Goal: Contribute content: Contribute content

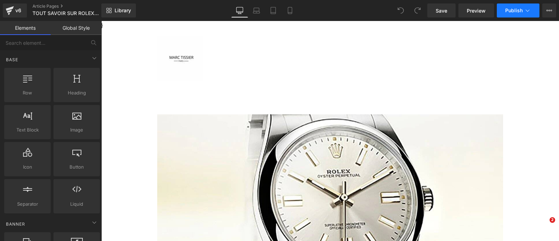
click at [522, 15] on button "Publish" at bounding box center [518, 10] width 43 height 14
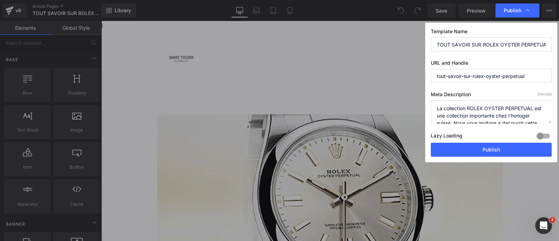
click at [543, 133] on div at bounding box center [543, 135] width 17 height 11
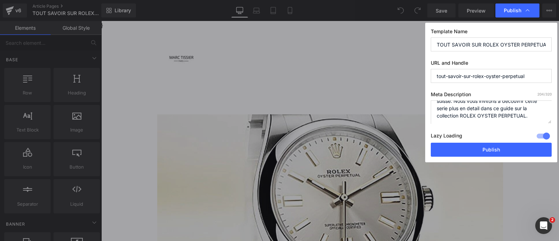
click at [533, 116] on textarea "La collection ROLEX OYSTER PERPETUAL est une collection importante chez l'horlo…" at bounding box center [491, 111] width 121 height 23
drag, startPoint x: 530, startPoint y: 113, endPoint x: 530, endPoint y: 119, distance: 6.6
click at [530, 119] on textarea "La collection ROLEX OYSTER PERPETUAL est une collection importante chez l'horlo…" at bounding box center [491, 111] width 121 height 23
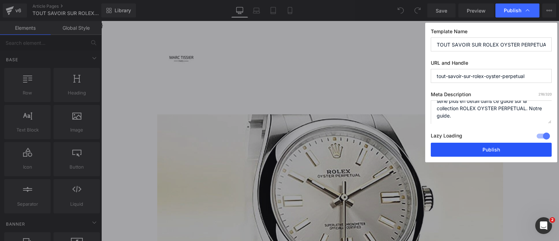
type textarea "La collection ROLEX OYSTER PERPETUAL est une collection importante chez l'horlo…"
drag, startPoint x: 509, startPoint y: 150, endPoint x: 324, endPoint y: 21, distance: 225.1
click at [509, 150] on button "Publish" at bounding box center [491, 150] width 121 height 14
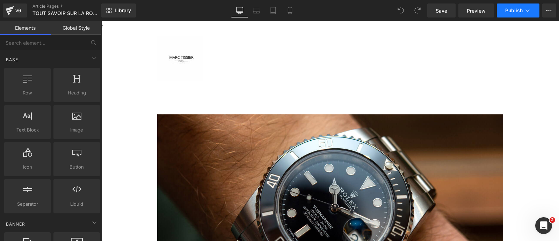
click at [527, 7] on icon at bounding box center [527, 10] width 7 height 7
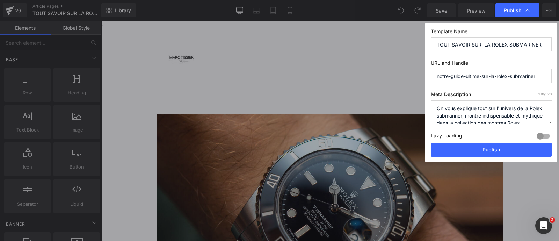
click at [544, 137] on div at bounding box center [543, 135] width 17 height 11
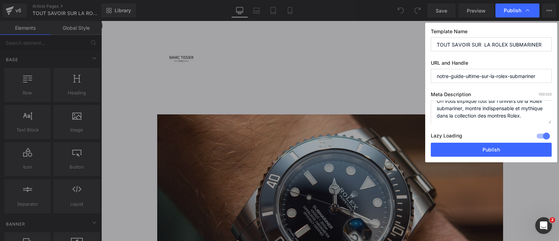
click at [496, 121] on textarea "On vous explique tout sur l'univers de la Rolex submariner, montre indispensabl…" at bounding box center [491, 111] width 121 height 23
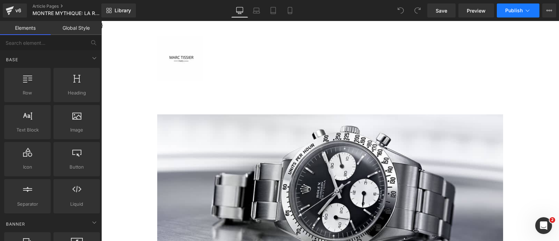
click at [532, 13] on button "Publish" at bounding box center [518, 10] width 43 height 14
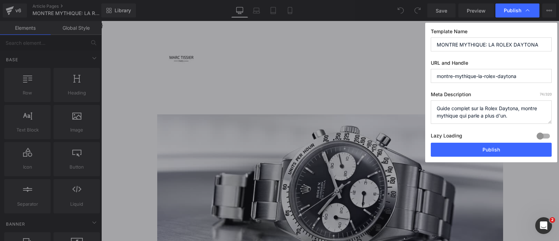
click at [542, 136] on div at bounding box center [543, 135] width 17 height 11
click at [514, 115] on textarea "Guide complet sur la Rolex Daytona, montre mythique qui parle a plus d'un." at bounding box center [491, 111] width 121 height 23
paste textarea "Notre guide."
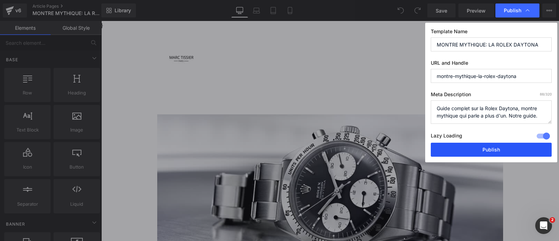
type textarea "Guide complet sur la Rolex Daytona, montre mythique qui parle a plus d'un. Notr…"
click at [495, 145] on button "Publish" at bounding box center [491, 150] width 121 height 14
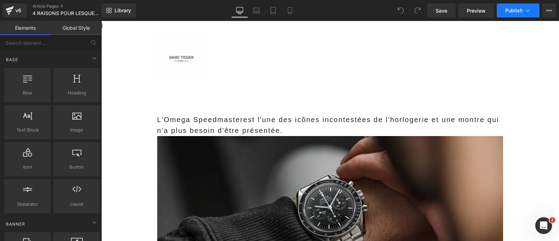
click at [527, 6] on button "Publish" at bounding box center [518, 10] width 43 height 14
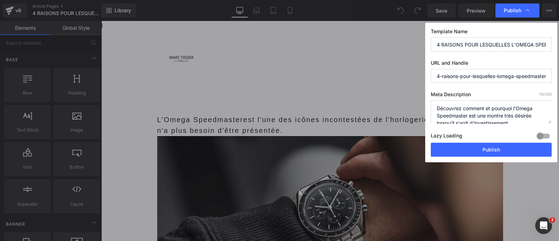
click at [542, 132] on div at bounding box center [543, 135] width 17 height 11
click at [517, 111] on textarea "Découvrez comment et pourquoi l’Omega Speedmaster est une montre très désirée l…" at bounding box center [491, 111] width 121 height 23
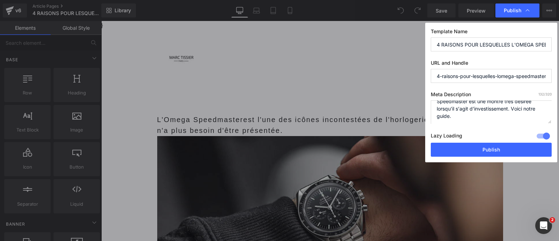
drag, startPoint x: 512, startPoint y: 113, endPoint x: 512, endPoint y: 119, distance: 7.0
click at [512, 119] on textarea "Découvrez comment et pourquoi l’Omega Speedmaster est une montre très désirée l…" at bounding box center [491, 111] width 121 height 23
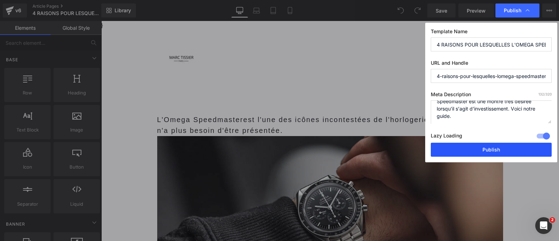
type textarea "Découvrez comment et pourquoi l’Omega Speedmaster est une montre très désirée l…"
click at [496, 148] on button "Publish" at bounding box center [491, 150] width 121 height 14
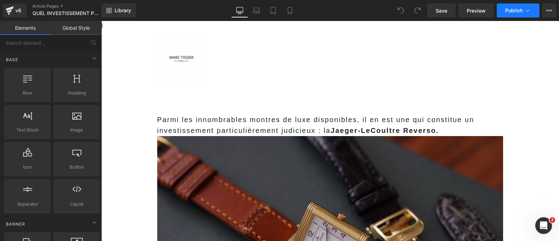
click at [522, 11] on span "Publish" at bounding box center [513, 11] width 17 height 6
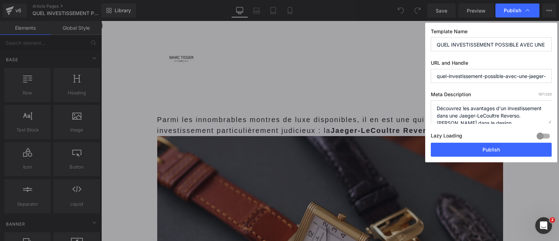
scroll to position [22, 0]
click at [514, 119] on textarea "Découvrez les avantages d'un investissement dans une Jaeger-LeCoultre Reverso. …" at bounding box center [491, 111] width 121 height 23
paste textarea "Voici notre guide."
type textarea "Découvrez les avantages d'un investissement dans une Jaeger-LeCoultre Reverso. …"
click at [541, 139] on div at bounding box center [543, 135] width 17 height 11
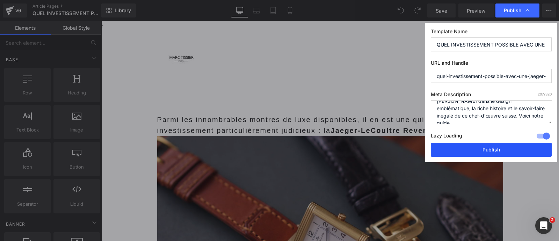
click at [512, 147] on button "Publish" at bounding box center [491, 150] width 121 height 14
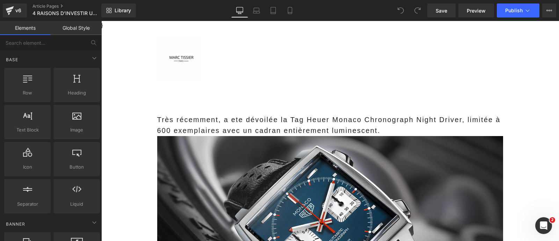
click at [510, 18] on div "Library Desktop Desktop Laptop Tablet Mobile Save Preview Publish Scheduled Vie…" at bounding box center [330, 10] width 458 height 21
click at [533, 16] on button "Publish" at bounding box center [518, 10] width 43 height 14
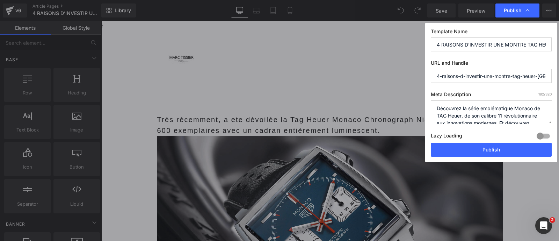
click at [546, 138] on div at bounding box center [543, 135] width 17 height 11
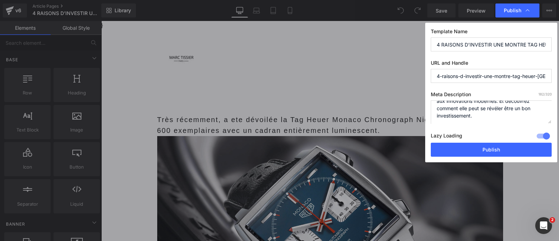
click at [513, 117] on textarea "Découvrez la série emblématique Monaco de TAG Heuer, de son calibre 11 révoluti…" at bounding box center [491, 111] width 121 height 23
paste textarea "Voici notre guide."
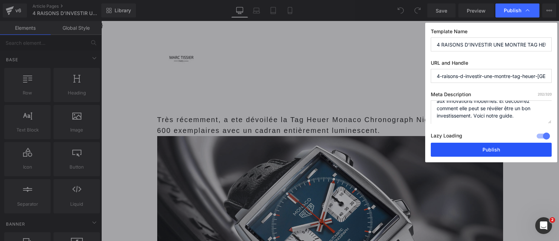
type textarea "Découvrez la série emblématique Monaco de TAG Heuer, de son calibre 11 révoluti…"
click at [499, 145] on button "Publish" at bounding box center [491, 150] width 121 height 14
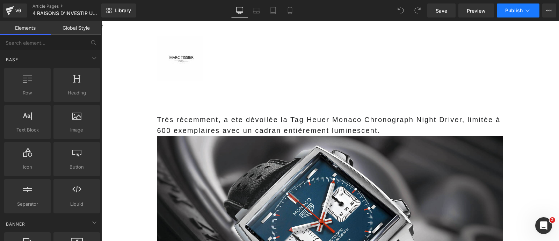
click at [527, 8] on icon at bounding box center [527, 10] width 7 height 7
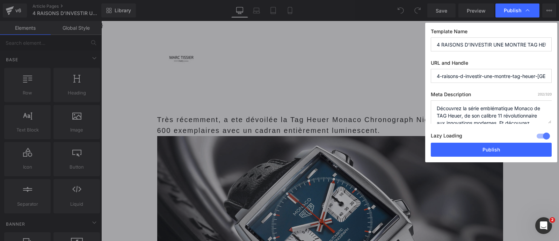
scroll to position [22, 0]
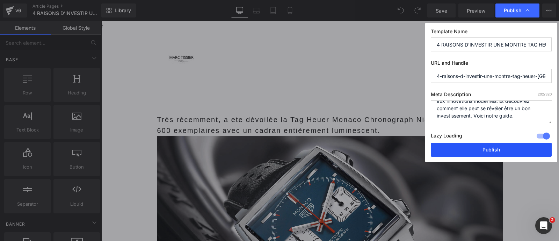
click at [495, 151] on button "Publish" at bounding box center [491, 150] width 121 height 14
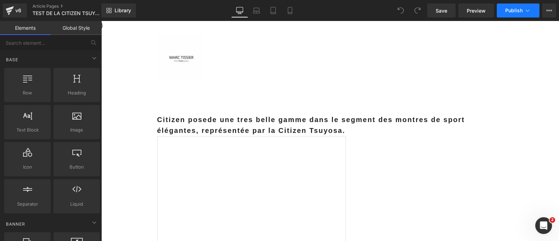
click at [534, 12] on button "Publish" at bounding box center [518, 10] width 43 height 14
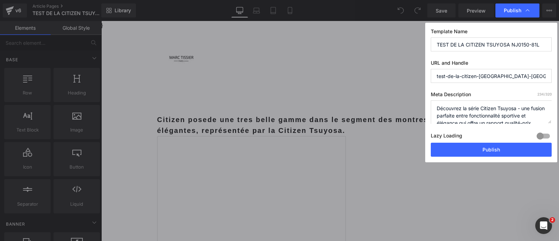
scroll to position [29, 0]
click at [521, 120] on textarea "Découvrez la série Citizen Tsuyosa - une fusion parfaite entre fonctionnalité s…" at bounding box center [491, 111] width 121 height 23
paste textarea "Voici notre guide."
type textarea "Découvrez la série Citizen Tsuyosa - une fusion parfaite entre fonctionnalité s…"
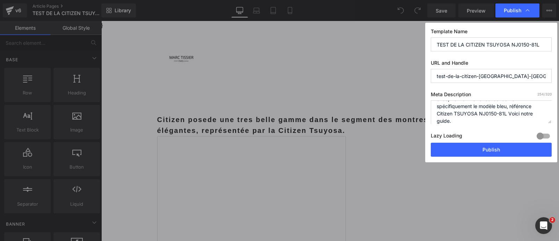
click at [544, 134] on div at bounding box center [543, 135] width 17 height 11
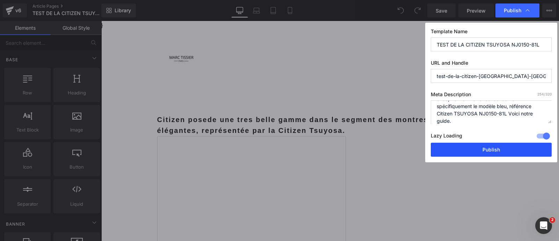
click at [517, 151] on button "Publish" at bounding box center [491, 150] width 121 height 14
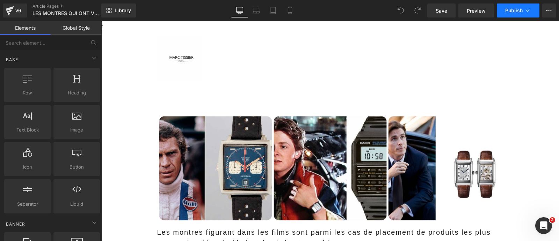
click at [529, 15] on button "Publish" at bounding box center [518, 10] width 43 height 14
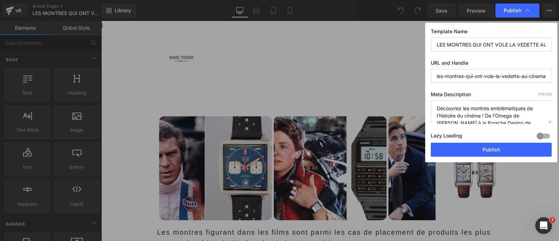
click at [543, 137] on div at bounding box center [543, 135] width 17 height 11
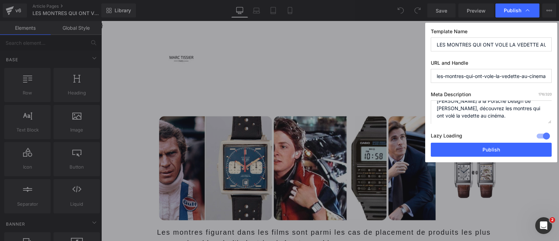
click at [504, 118] on textarea "Découvrez les montres emblématiques de l'histoire du cinéma ! De l'Omega de Jam…" at bounding box center [491, 111] width 121 height 23
paste textarea "Voici notre guide."
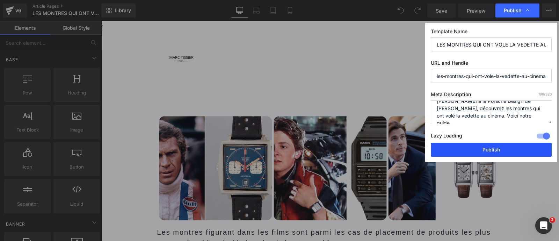
type textarea "Découvrez les montres emblématiques de l'histoire du cinéma ! De l'Omega de Jam…"
click at [487, 147] on button "Publish" at bounding box center [491, 150] width 121 height 14
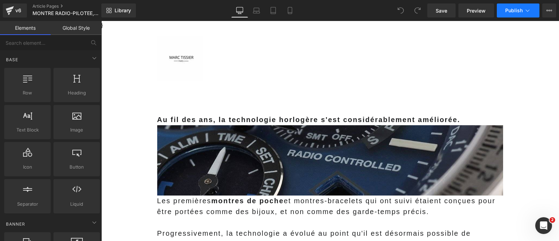
click at [531, 8] on icon at bounding box center [527, 10] width 7 height 7
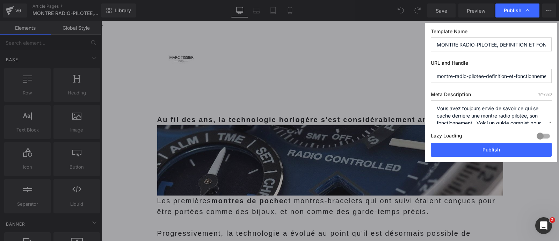
scroll to position [14, 0]
click at [543, 117] on textarea "Vous avez toujours envie de savoir ce qui se cache derrière une montre radio pi…" at bounding box center [491, 111] width 121 height 23
paste textarea "Voici notre guide."
type textarea "Vous avez toujours envie de savoir ce qui se cache derrière une montre radio pi…"
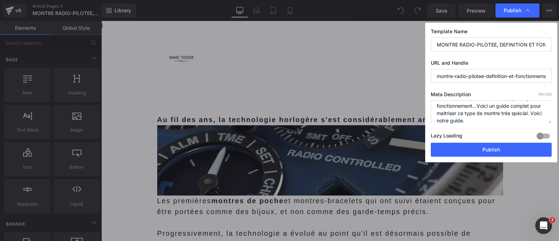
click at [546, 135] on div at bounding box center [543, 135] width 17 height 11
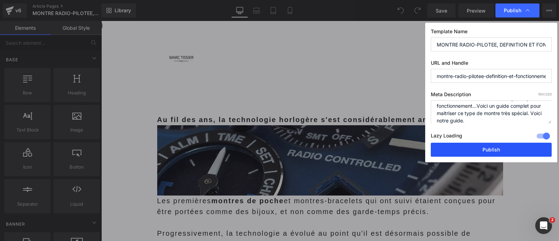
click at [499, 149] on button "Publish" at bounding box center [491, 150] width 121 height 14
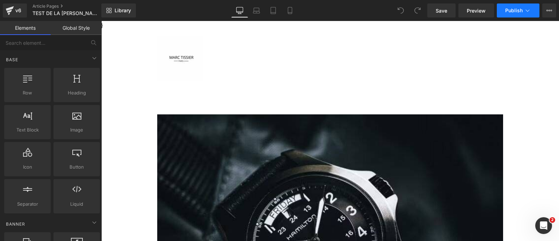
click at [529, 11] on icon at bounding box center [527, 10] width 7 height 7
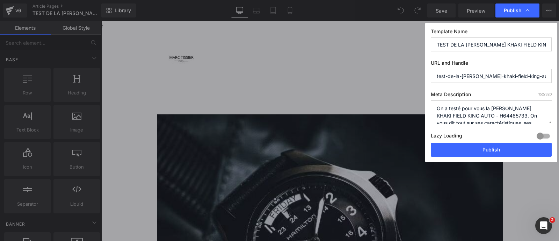
click at [546, 134] on div at bounding box center [543, 135] width 17 height 11
click at [503, 118] on textarea "On a testé pour vous la Hamilton KHAKI FIELD KING AUTO - H64465733. On vous dit…" at bounding box center [491, 111] width 121 height 23
paste textarea "Voici notre guide."
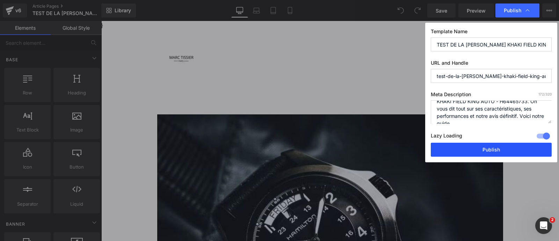
type textarea "On a testé pour vous la Hamilton KHAKI FIELD KING AUTO - H64465733. On vous dit…"
click at [475, 146] on button "Publish" at bounding box center [491, 150] width 121 height 14
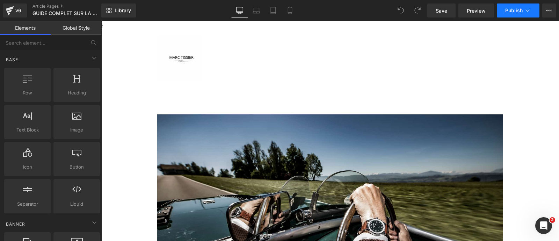
click at [531, 10] on button "Publish" at bounding box center [518, 10] width 43 height 14
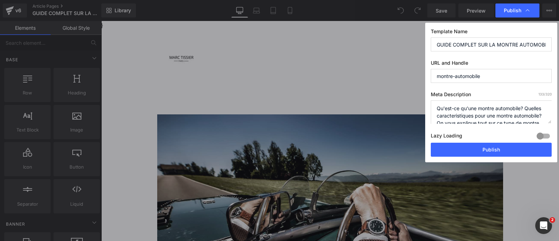
click at [547, 133] on div at bounding box center [543, 135] width 17 height 11
click at [542, 116] on textarea "Qu'est-ce qu'une montre automobile? Quelles caracteristiques pour une montre au…" at bounding box center [491, 111] width 121 height 23
paste textarea "Voici notre guide."
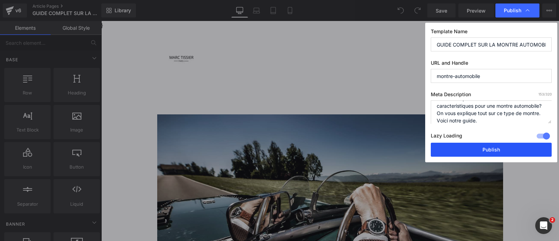
type textarea "Qu'est-ce qu'une montre automobile? Quelles caracteristiques pour une montre au…"
click at [516, 149] on button "Publish" at bounding box center [491, 150] width 121 height 14
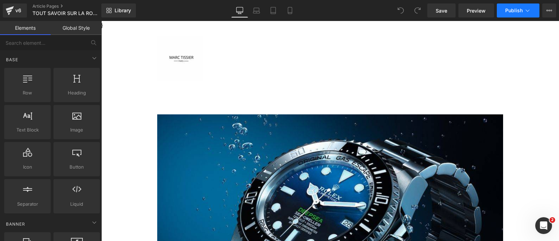
click at [526, 12] on icon at bounding box center [527, 10] width 7 height 7
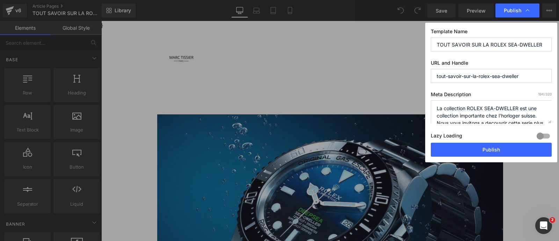
click at [542, 133] on div at bounding box center [543, 135] width 17 height 11
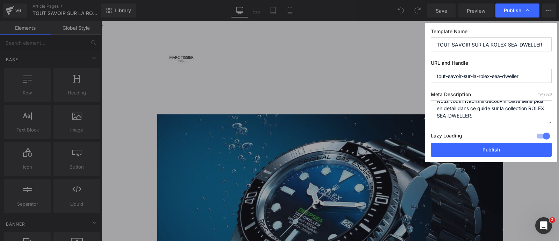
click at [502, 116] on textarea "La collection ROLEX SEA-DWELLER est une collection importante chez l'horloger s…" at bounding box center [491, 111] width 121 height 23
paste textarea "Voici notre guide."
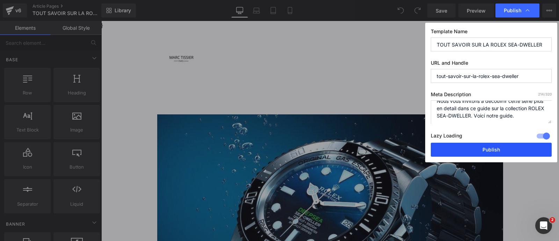
type textarea "La collection ROLEX SEA-DWELLER est une collection importante chez l'horloger s…"
click at [490, 147] on button "Publish" at bounding box center [491, 150] width 121 height 14
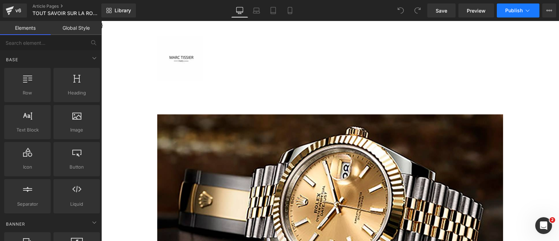
click at [527, 9] on icon at bounding box center [527, 10] width 7 height 7
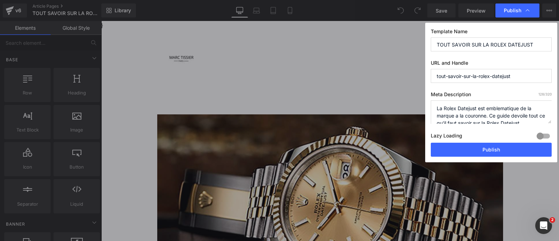
click at [545, 135] on div at bounding box center [543, 135] width 17 height 11
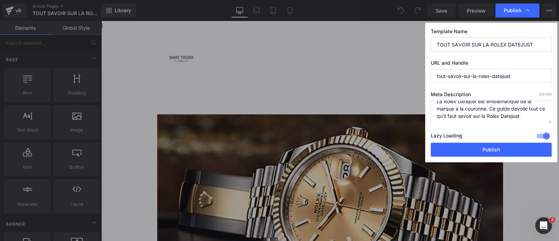
click at [534, 119] on textarea "La Rolex Datejust est emblematique de la marque a la couronne. Ce guide devoile…" at bounding box center [491, 111] width 121 height 23
paste textarea "Voici notre guide."
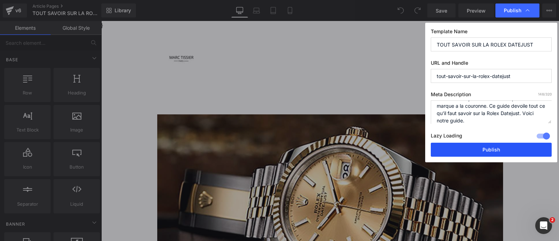
type textarea "La Rolex Datejust est emblematique de la marque a la couronne. Ce guide devoile…"
click at [502, 151] on button "Publish" at bounding box center [491, 150] width 121 height 14
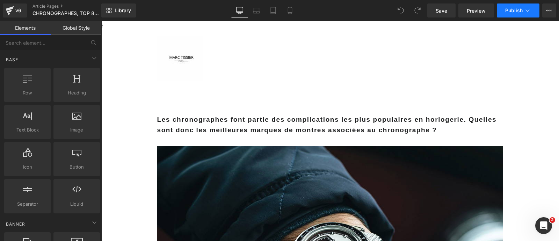
click at [535, 10] on button "Publish" at bounding box center [518, 10] width 43 height 14
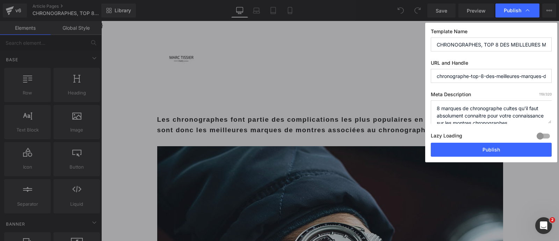
click at [542, 137] on div at bounding box center [543, 135] width 17 height 11
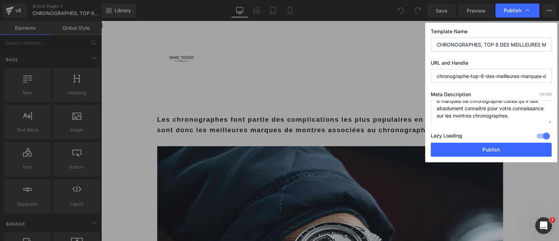
click at [511, 113] on textarea "8 marques de chronographe cultes qu'il faut absolument connaitre pour votre con…" at bounding box center [491, 111] width 121 height 23
paste textarea "Voici notre guide."
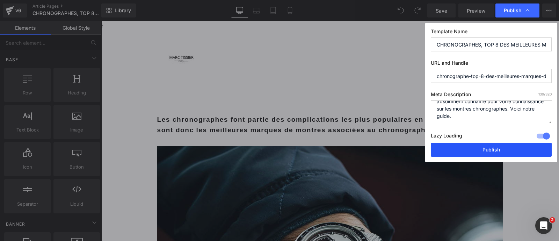
type textarea "8 marques de chronographe cultes qu'il faut absolument connaitre pour votre con…"
click at [501, 146] on button "Publish" at bounding box center [491, 150] width 121 height 14
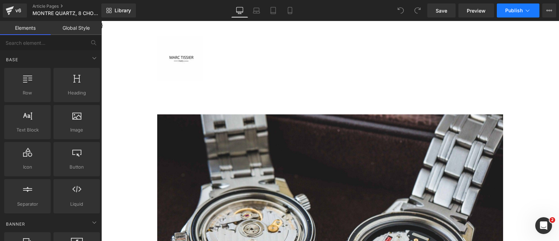
click at [531, 9] on button "Publish" at bounding box center [518, 10] width 43 height 14
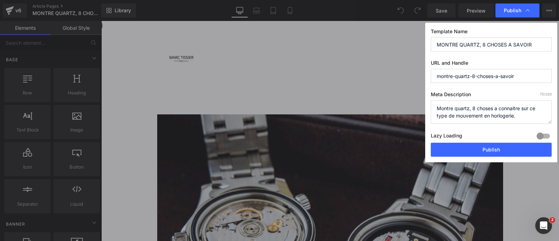
click at [545, 137] on div at bounding box center [543, 135] width 17 height 11
click at [524, 110] on textarea "Montre quartz, 8 choses a connaitre sur ce type de mouvement en horlogerie." at bounding box center [491, 111] width 121 height 23
click at [524, 114] on textarea "Montre quartz, 8 choses a connaitre sur ce type de mouvement en horlogerie." at bounding box center [491, 111] width 121 height 23
paste textarea "Voici notre guide."
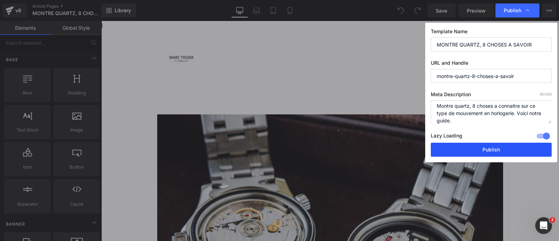
type textarea "Montre quartz, 8 choses a connaitre sur ce type de mouvement en horlogerie. Voi…"
click at [515, 146] on button "Publish" at bounding box center [491, 150] width 121 height 14
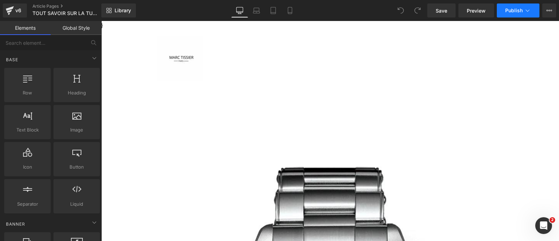
click at [532, 11] on button "Publish" at bounding box center [518, 10] width 43 height 14
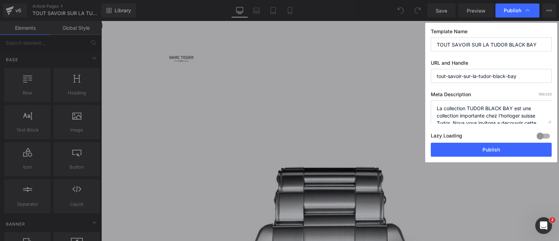
click at [541, 134] on div at bounding box center [543, 135] width 17 height 11
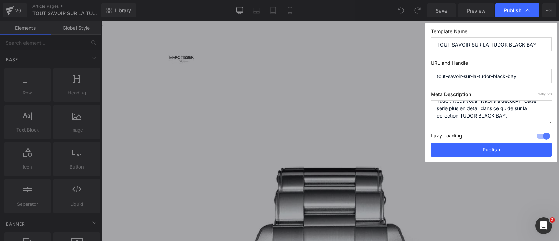
click at [514, 114] on textarea "La collection TUDOR BLACK BAY est une collection importante chez l'horloger sui…" at bounding box center [491, 111] width 121 height 23
paste textarea "Voici notre guide."
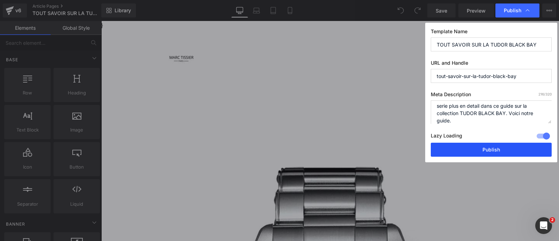
type textarea "La collection TUDOR BLACK BAY est une collection importante chez l'horloger sui…"
click at [507, 144] on button "Publish" at bounding box center [491, 150] width 121 height 14
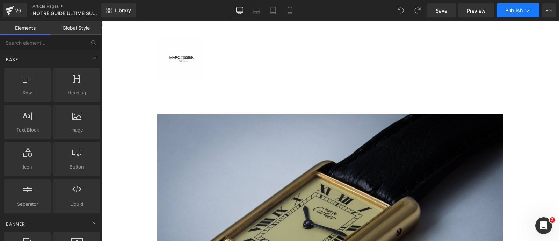
click at [534, 6] on button "Publish" at bounding box center [518, 10] width 43 height 14
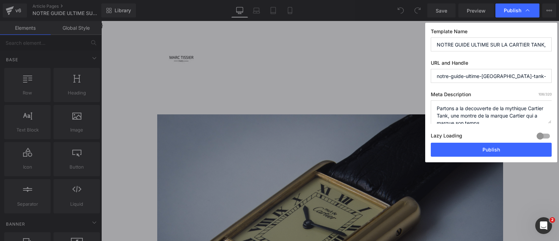
click at [545, 132] on div at bounding box center [543, 135] width 17 height 11
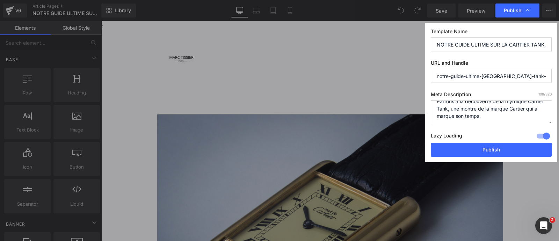
click at [511, 116] on textarea "Partons a la decouverte de la mythique Cartier Tank, une montre de la marque Ca…" at bounding box center [491, 111] width 121 height 23
paste textarea "Voici notre guide."
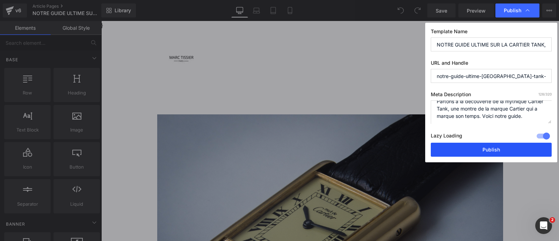
type textarea "Partons a la decouverte de la mythique Cartier Tank, une montre de la marque Ca…"
click at [498, 152] on button "Publish" at bounding box center [491, 150] width 121 height 14
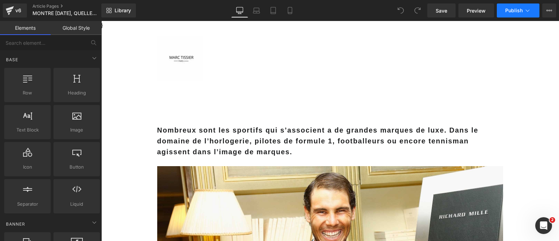
click at [528, 9] on icon at bounding box center [527, 10] width 7 height 7
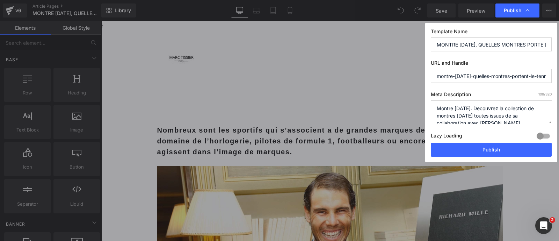
click at [540, 135] on div at bounding box center [543, 135] width 17 height 11
click at [519, 111] on textarea "Montre Nadal. Decouvrez la collection de montres Nadal toutes issues de sa coll…" at bounding box center [491, 111] width 121 height 23
paste textarea "Voici notre guide."
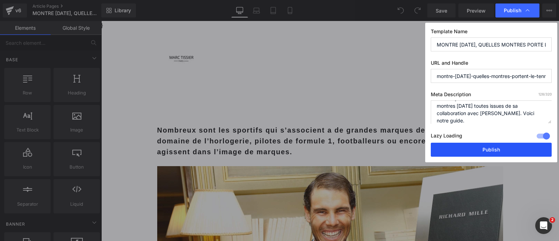
type textarea "Montre Nadal. Decouvrez la collection de montres Nadal toutes issues de sa coll…"
click at [509, 154] on button "Publish" at bounding box center [491, 150] width 121 height 14
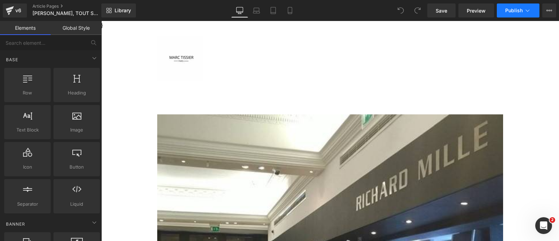
click at [531, 8] on icon at bounding box center [527, 10] width 7 height 7
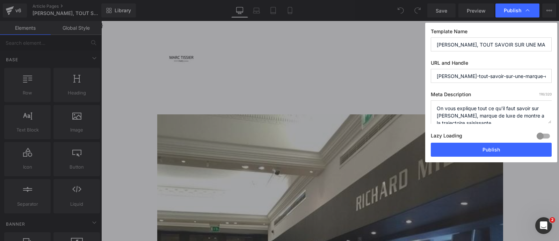
click at [546, 133] on div at bounding box center [543, 135] width 17 height 11
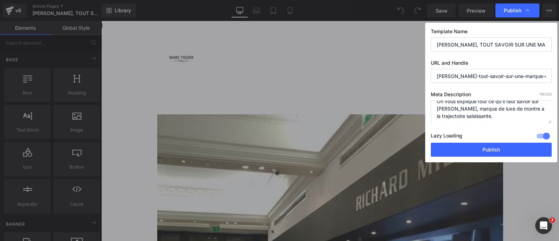
click at [517, 119] on textarea "On vous explique tout ce qu'il faut savoir sur Richard Mille, marque de luxe de…" at bounding box center [491, 111] width 121 height 23
paste textarea "Voici notre guide."
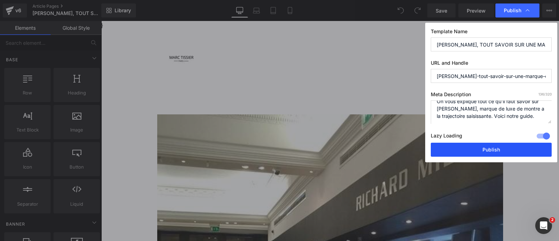
type textarea "On vous explique tout ce qu'il faut savoir sur Richard Mille, marque de luxe de…"
click at [498, 147] on button "Publish" at bounding box center [491, 150] width 121 height 14
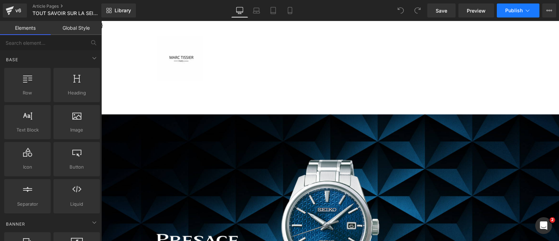
click at [529, 11] on icon at bounding box center [527, 10] width 7 height 7
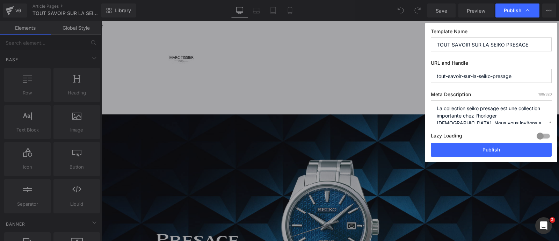
click at [546, 133] on div at bounding box center [543, 135] width 17 height 11
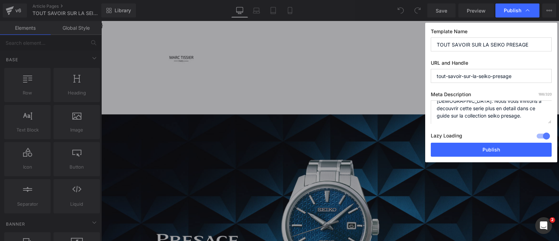
click at [520, 118] on textarea "La collection seiko presage est une collection importante chez l'horloger japon…" at bounding box center [491, 111] width 121 height 23
paste textarea "Voici notre guide."
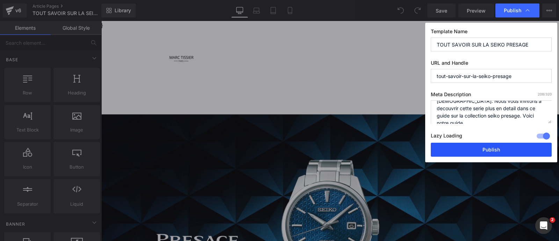
type textarea "La collection seiko presage est une collection importante chez l'horloger japon…"
click at [501, 147] on button "Publish" at bounding box center [491, 150] width 121 height 14
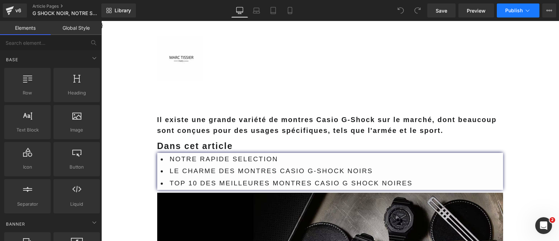
click at [531, 11] on button "Publish" at bounding box center [518, 10] width 43 height 14
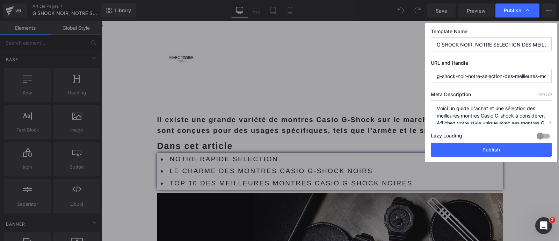
click at [545, 133] on div at bounding box center [543, 135] width 17 height 11
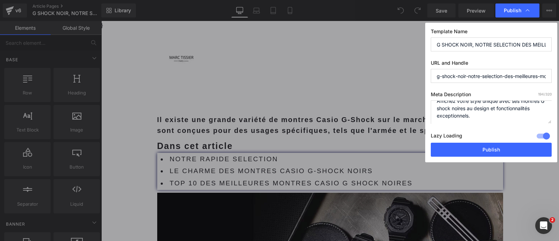
click at [523, 114] on textarea "Voici un guide d’achat et une sélection des meilleures montres Casio G-shock à …" at bounding box center [491, 111] width 121 height 23
paste textarea "Voici notre guide."
type textarea "Voici un guide d’achat et une sélection des meilleures montres Casio G-shock à …"
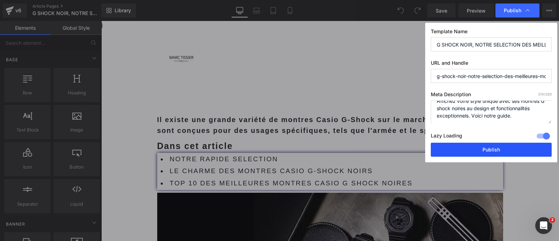
click at [505, 144] on button "Publish" at bounding box center [491, 150] width 121 height 14
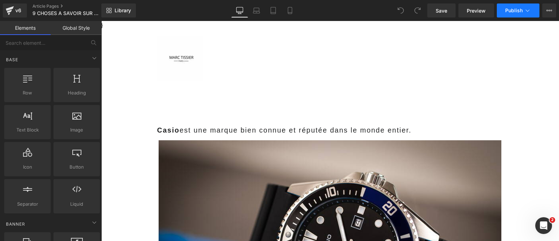
click at [528, 10] on icon at bounding box center [527, 10] width 7 height 7
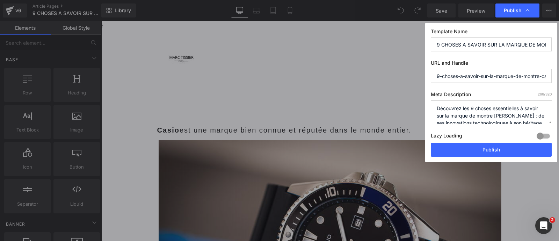
click at [544, 137] on div at bounding box center [543, 135] width 17 height 11
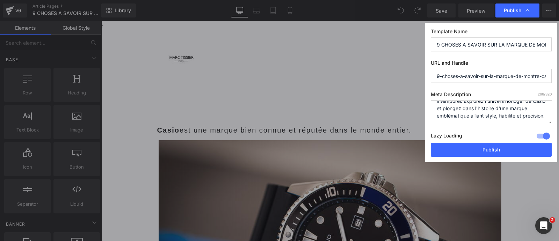
click at [506, 115] on textarea "Découvrez les 9 choses essentielles à savoir sur la marque de montre Casio : de…" at bounding box center [491, 111] width 121 height 23
paste textarea "Voici notre guide."
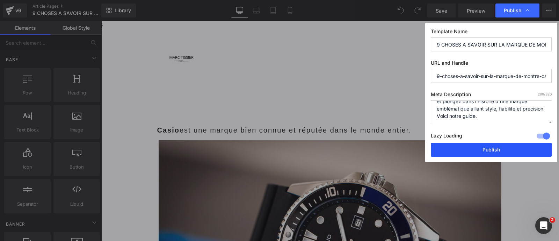
type textarea "Découvrez les 9 choses essentielles à savoir sur la marque de montre Casio : de…"
click at [481, 148] on button "Publish" at bounding box center [491, 150] width 121 height 14
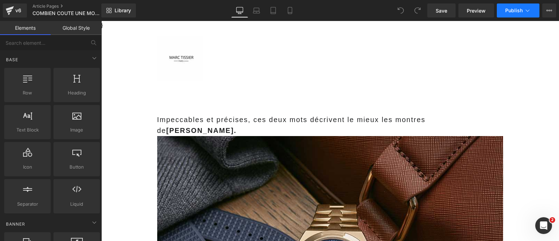
click at [520, 9] on span "Publish" at bounding box center [513, 11] width 17 height 6
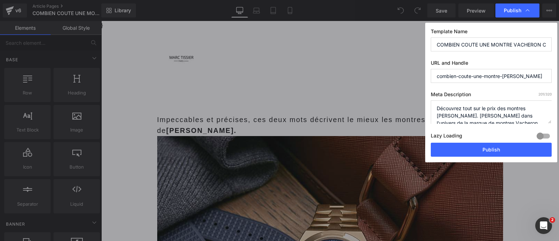
click at [546, 133] on div at bounding box center [543, 135] width 17 height 11
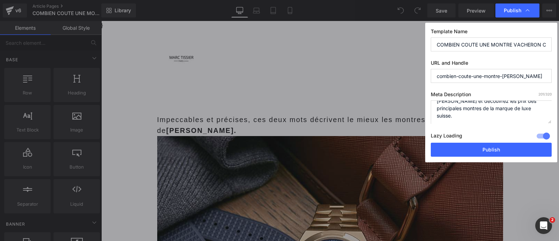
click at [507, 119] on textarea "Découvrez tout sur le prix des montres [PERSON_NAME]. [PERSON_NAME] dans l'univ…" at bounding box center [491, 111] width 121 height 23
paste textarea "Voici notre guide."
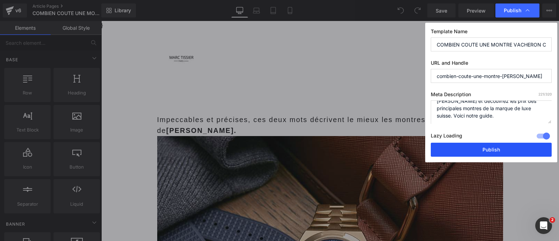
type textarea "Découvrez tout sur le prix des montres [PERSON_NAME]. [PERSON_NAME] dans l'univ…"
click at [487, 144] on button "Publish" at bounding box center [491, 150] width 121 height 14
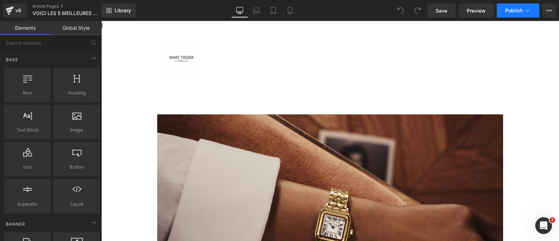
click at [527, 11] on icon at bounding box center [527, 10] width 7 height 7
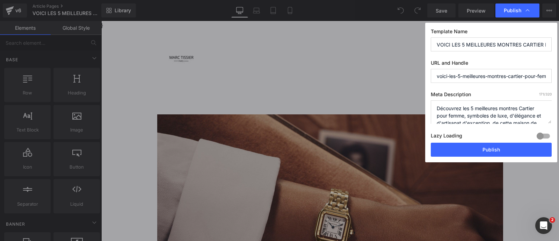
click at [544, 133] on div at bounding box center [543, 135] width 17 height 11
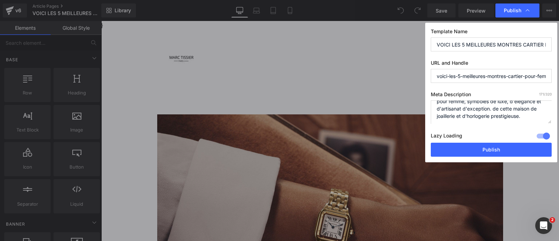
click at [532, 117] on textarea "Découvrez les 5 meilleures montres Cartier pour femme, symboles de luxe, d'élég…" at bounding box center [491, 111] width 121 height 23
paste textarea "Voici notre guide."
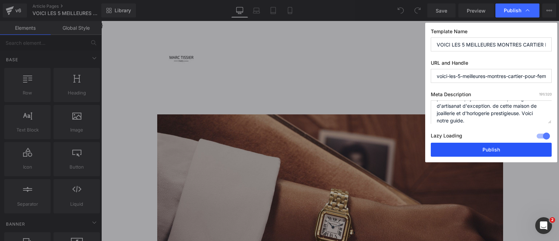
type textarea "Découvrez les 5 meilleures montres Cartier pour femme, symboles de luxe, d'élég…"
click at [506, 149] on button "Publish" at bounding box center [491, 150] width 121 height 14
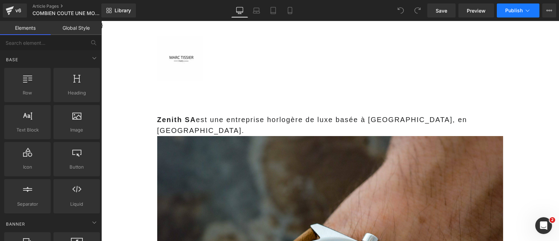
click at [530, 15] on button "Publish" at bounding box center [518, 10] width 43 height 14
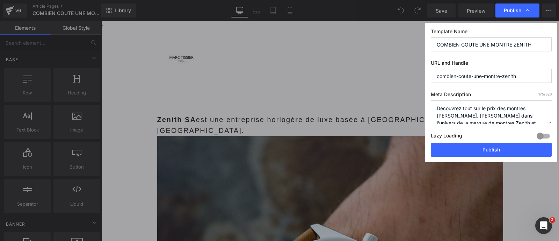
click at [544, 136] on div at bounding box center [543, 135] width 17 height 11
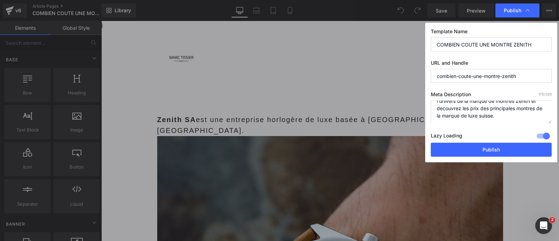
click at [498, 119] on textarea "Découvrez tout sur le prix des montres Zenith. Plongez dans l'univers de la mar…" at bounding box center [491, 111] width 121 height 23
paste textarea "Voici notre guide."
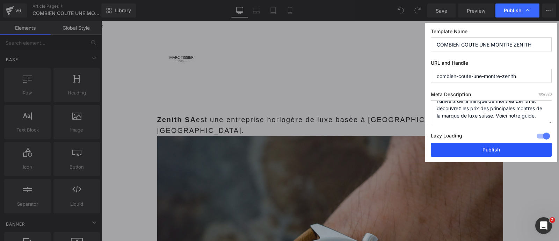
type textarea "Découvrez tout sur le prix des montres Zenith. Plongez dans l'univers de la mar…"
click at [489, 146] on button "Publish" at bounding box center [491, 150] width 121 height 14
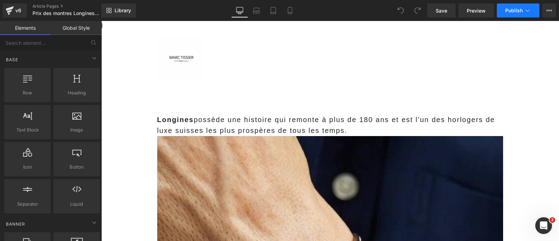
click at [528, 12] on icon at bounding box center [527, 10] width 7 height 7
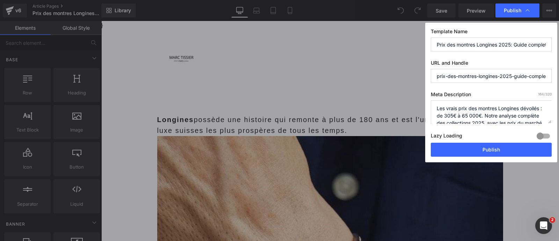
click at [545, 137] on div at bounding box center [543, 135] width 17 height 11
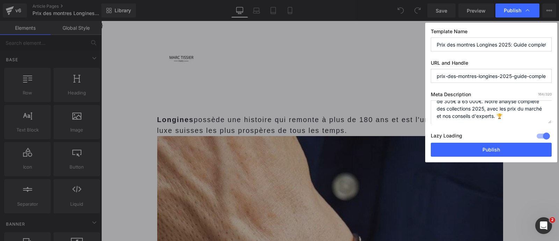
click at [522, 118] on textarea "Les vrais prix des montres Longines dévoilés : de 305€ à 65 000€. Notre analyse…" at bounding box center [491, 111] width 121 height 23
paste textarea "Voici notre guide."
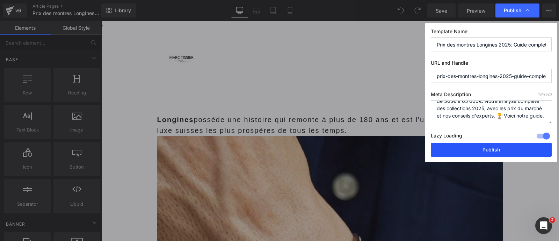
type textarea "Les vrais prix des montres Longines dévoilés : de 305€ à 65 000€. Notre analyse…"
click at [498, 146] on button "Publish" at bounding box center [491, 150] width 121 height 14
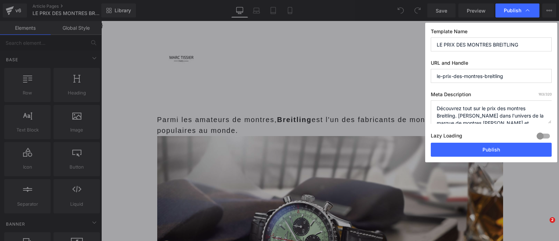
click at [547, 132] on div at bounding box center [543, 135] width 17 height 11
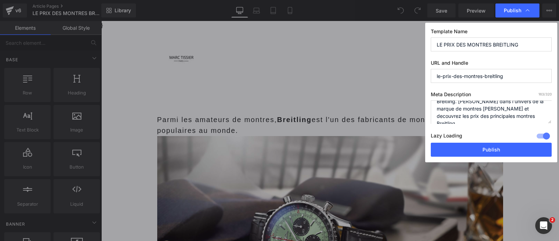
click at [509, 114] on textarea "Découvrez tout sur le prix des montres Breitling. [PERSON_NAME] dans l'univers …" at bounding box center [491, 111] width 121 height 23
paste textarea "Voici notre guide."
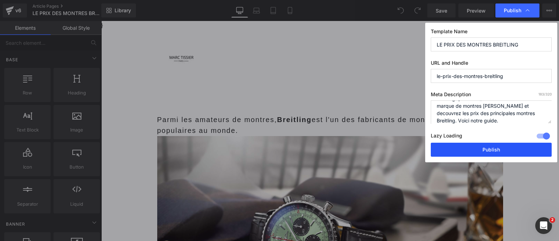
type textarea "Découvrez tout sur le prix des montres Breitling. [PERSON_NAME] dans l'univers …"
click at [489, 147] on button "Publish" at bounding box center [491, 150] width 121 height 14
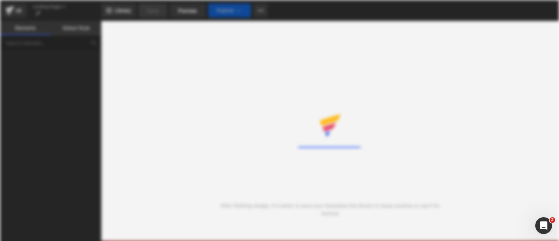
click at [249, 107] on div at bounding box center [279, 120] width 64 height 32
click at [309, 90] on div "Rendering Content" at bounding box center [279, 120] width 559 height 241
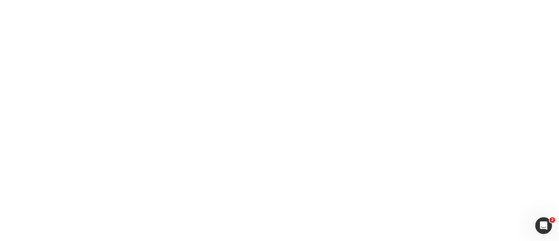
click at [266, 73] on body "2" at bounding box center [279, 120] width 559 height 241
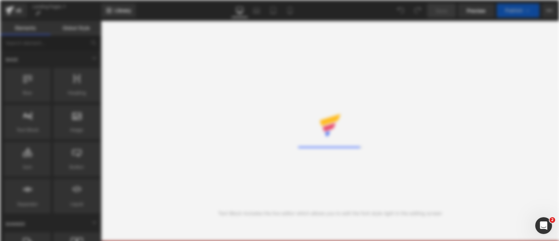
click at [310, 58] on div "Rendering Content" at bounding box center [279, 120] width 559 height 241
drag, startPoint x: 310, startPoint y: 58, endPoint x: 77, endPoint y: -48, distance: 256.6
click at [77, 0] on html "You are previewing how the will restyle your page. You can not edit Elements in…" at bounding box center [279, 120] width 559 height 241
